Goal: Task Accomplishment & Management: Use online tool/utility

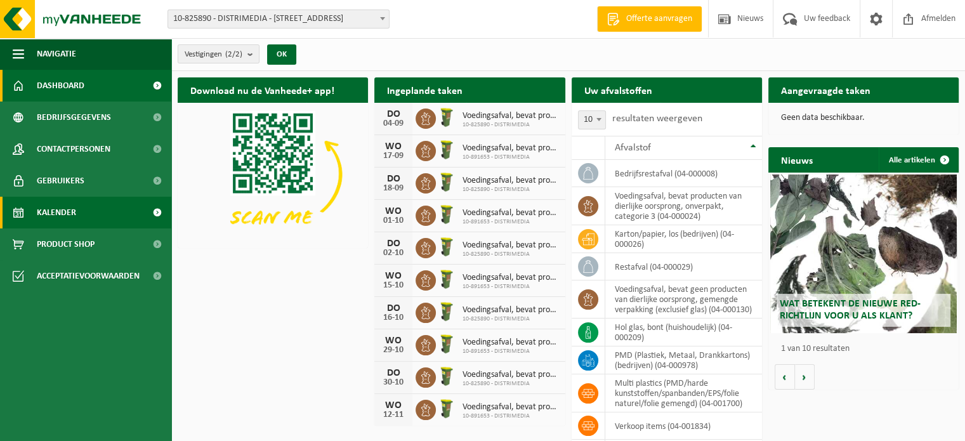
click at [67, 215] on span "Kalender" at bounding box center [56, 213] width 39 height 32
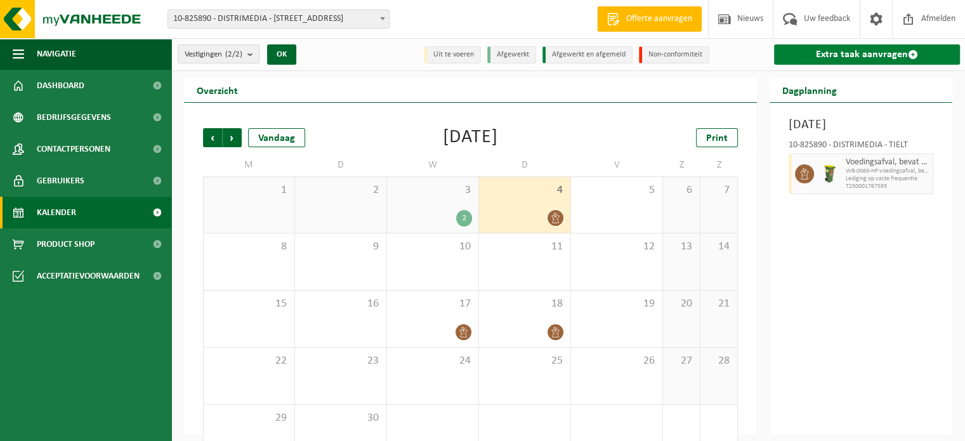
click at [864, 52] on link "Extra taak aanvragen" at bounding box center [867, 54] width 186 height 20
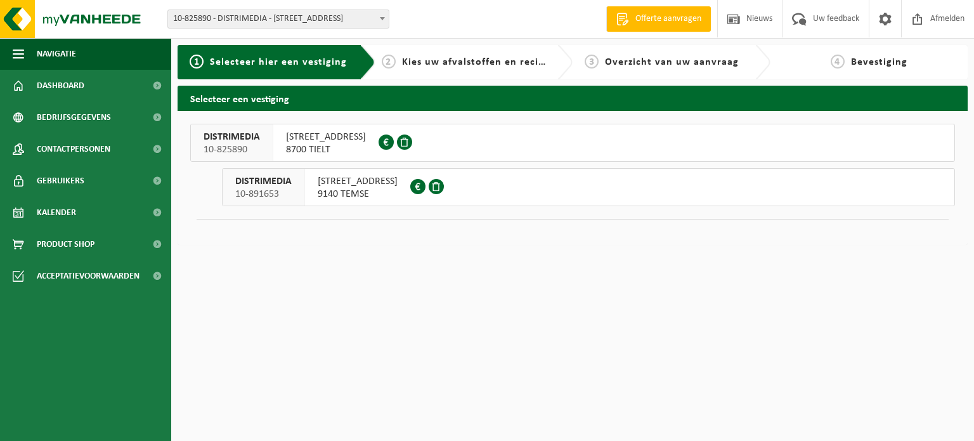
click at [230, 134] on span "DISTRIMEDIA" at bounding box center [232, 137] width 56 height 13
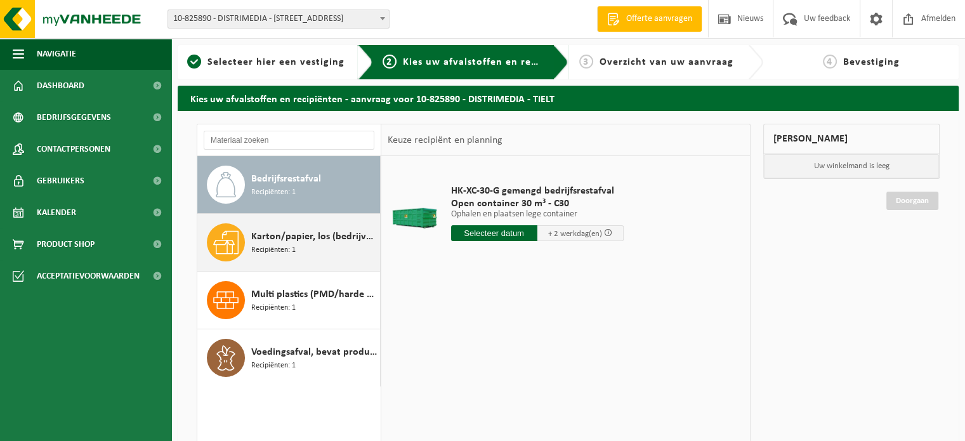
click at [257, 249] on span "Recipiënten: 1" at bounding box center [273, 250] width 44 height 12
